Goal: Entertainment & Leisure: Consume media (video, audio)

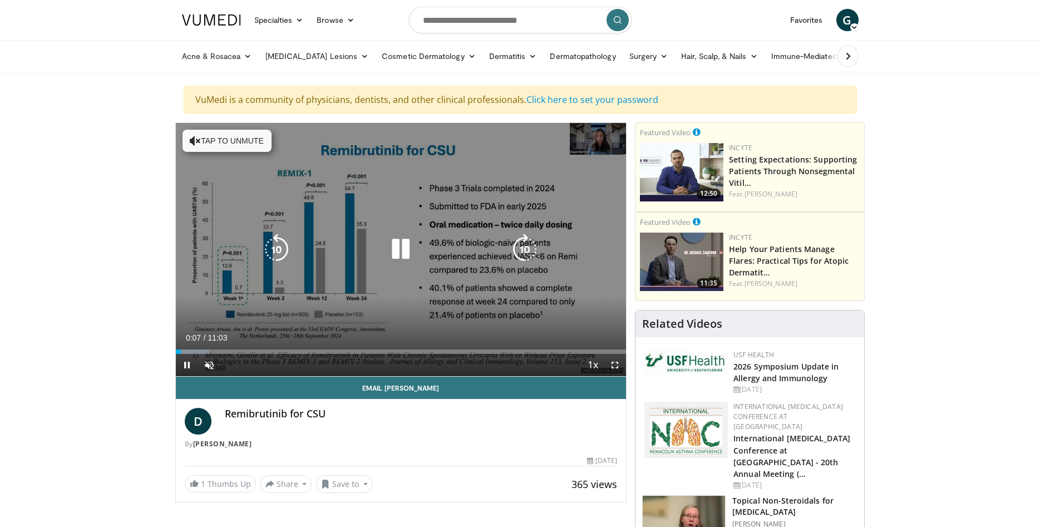
click at [602, 145] on div "10 seconds Tap to unmute" at bounding box center [401, 249] width 451 height 253
click at [401, 246] on icon "Video Player" at bounding box center [400, 249] width 31 height 31
click at [351, 259] on div "Video Player" at bounding box center [400, 249] width 270 height 22
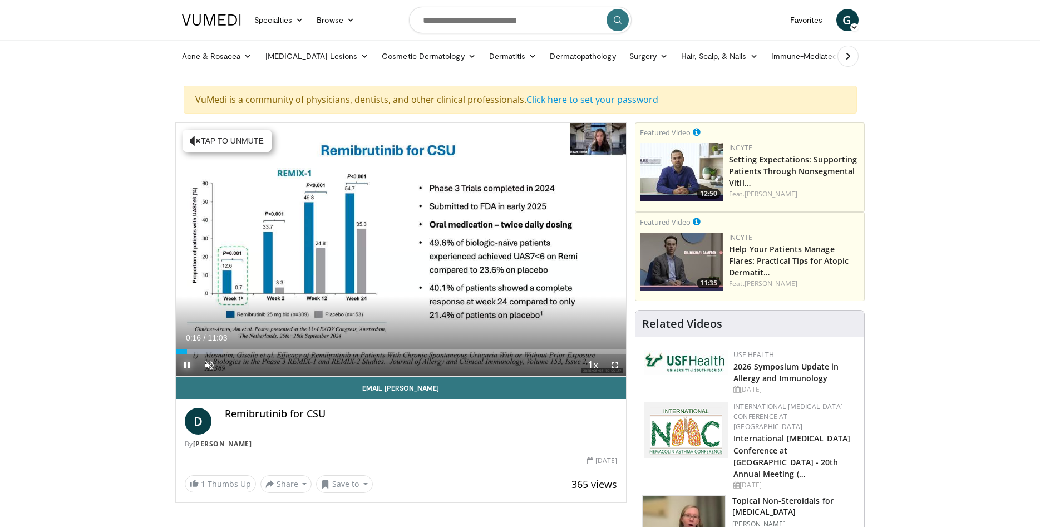
click at [184, 361] on span "Video Player" at bounding box center [187, 365] width 22 height 22
click at [211, 362] on span "Video Player" at bounding box center [209, 365] width 22 height 22
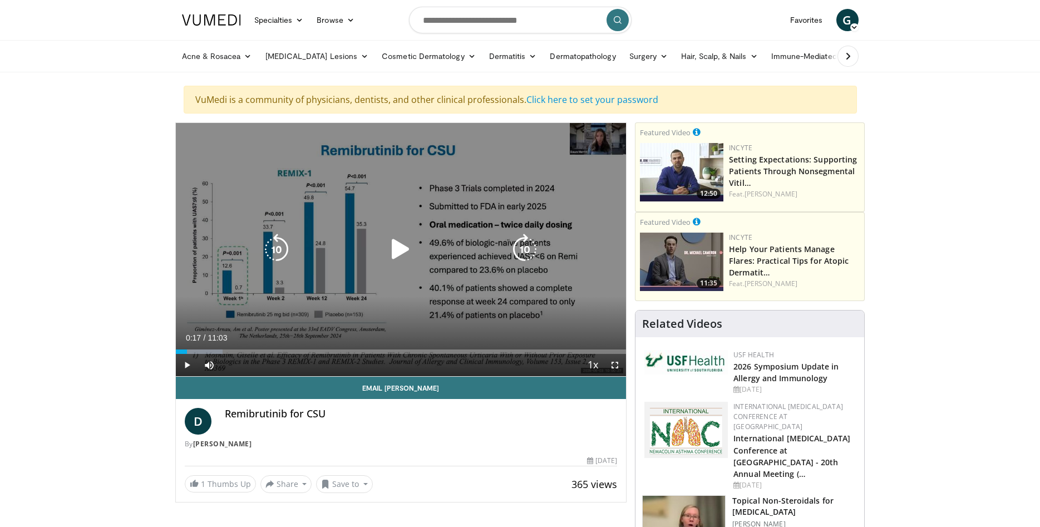
click at [254, 293] on div "10 seconds Tap to unmute" at bounding box center [401, 249] width 451 height 253
click at [255, 292] on div "10 seconds Tap to unmute" at bounding box center [401, 249] width 451 height 253
click at [398, 250] on icon "Video Player" at bounding box center [400, 249] width 31 height 31
click at [608, 139] on div "10 seconds Tap to unmute" at bounding box center [401, 249] width 451 height 253
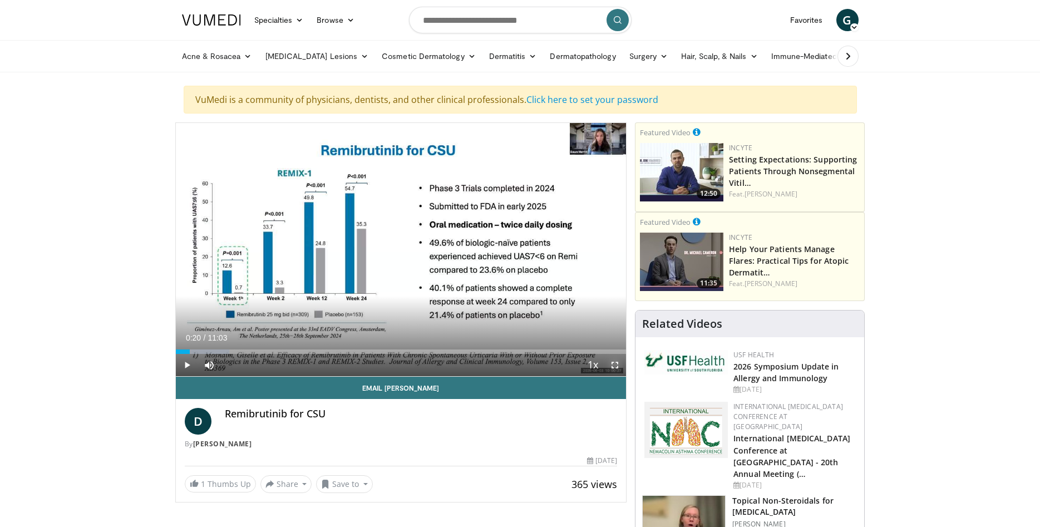
click at [612, 366] on span "Video Player" at bounding box center [615, 365] width 22 height 22
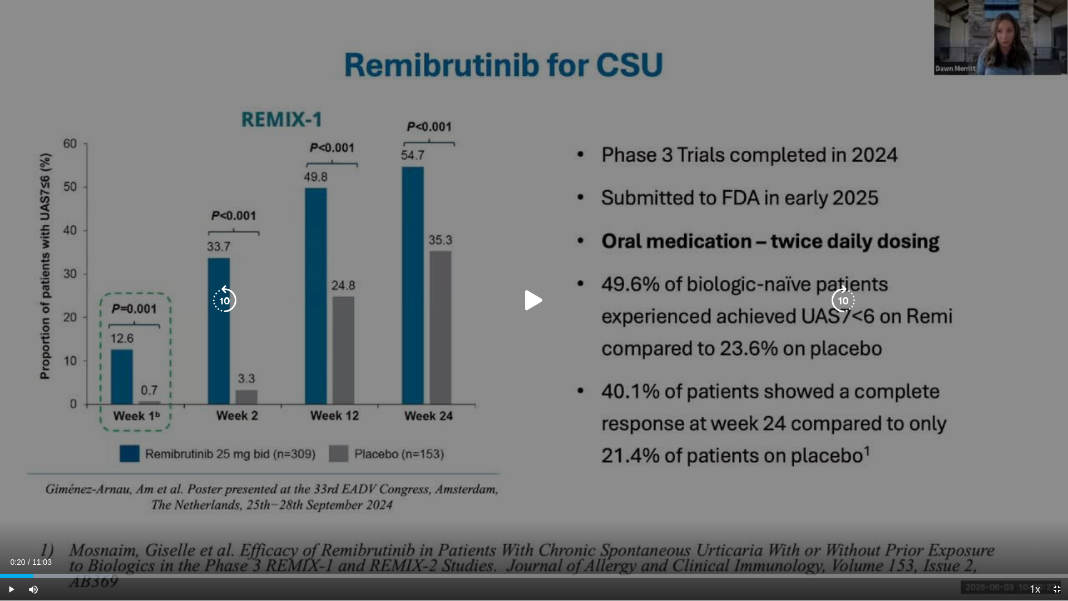
click at [988, 48] on div "10 seconds Tap to unmute" at bounding box center [534, 300] width 1068 height 600
click at [975, 105] on div "10 seconds Tap to unmute" at bounding box center [534, 300] width 1068 height 600
click at [23, 190] on div "10 seconds Tap to unmute" at bounding box center [534, 300] width 1068 height 600
drag, startPoint x: 11, startPoint y: 588, endPoint x: 0, endPoint y: 460, distance: 128.4
click at [10, 526] on span "Video Player" at bounding box center [11, 589] width 22 height 22
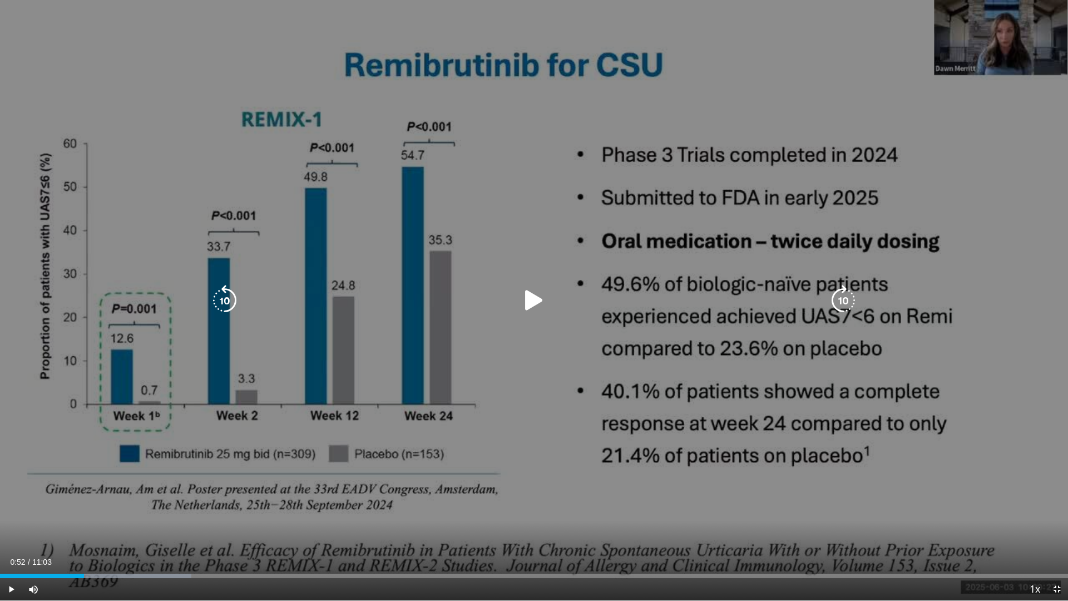
click at [515, 196] on div "10 seconds Tap to unmute" at bounding box center [534, 300] width 1068 height 600
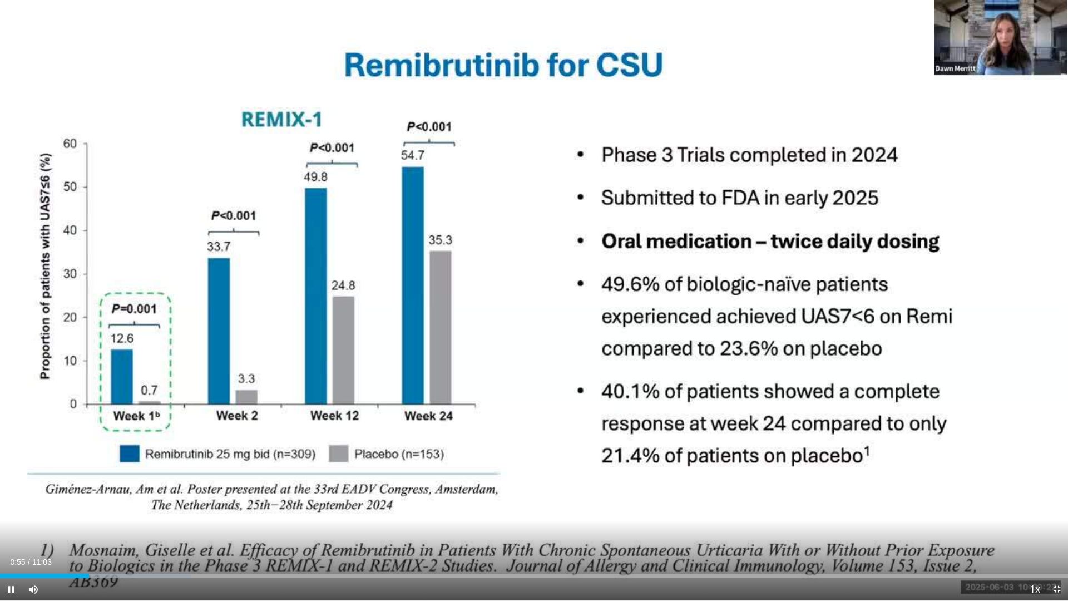
click at [1040, 526] on span "Video Player" at bounding box center [1057, 589] width 22 height 22
